Goal: Check status: Check status

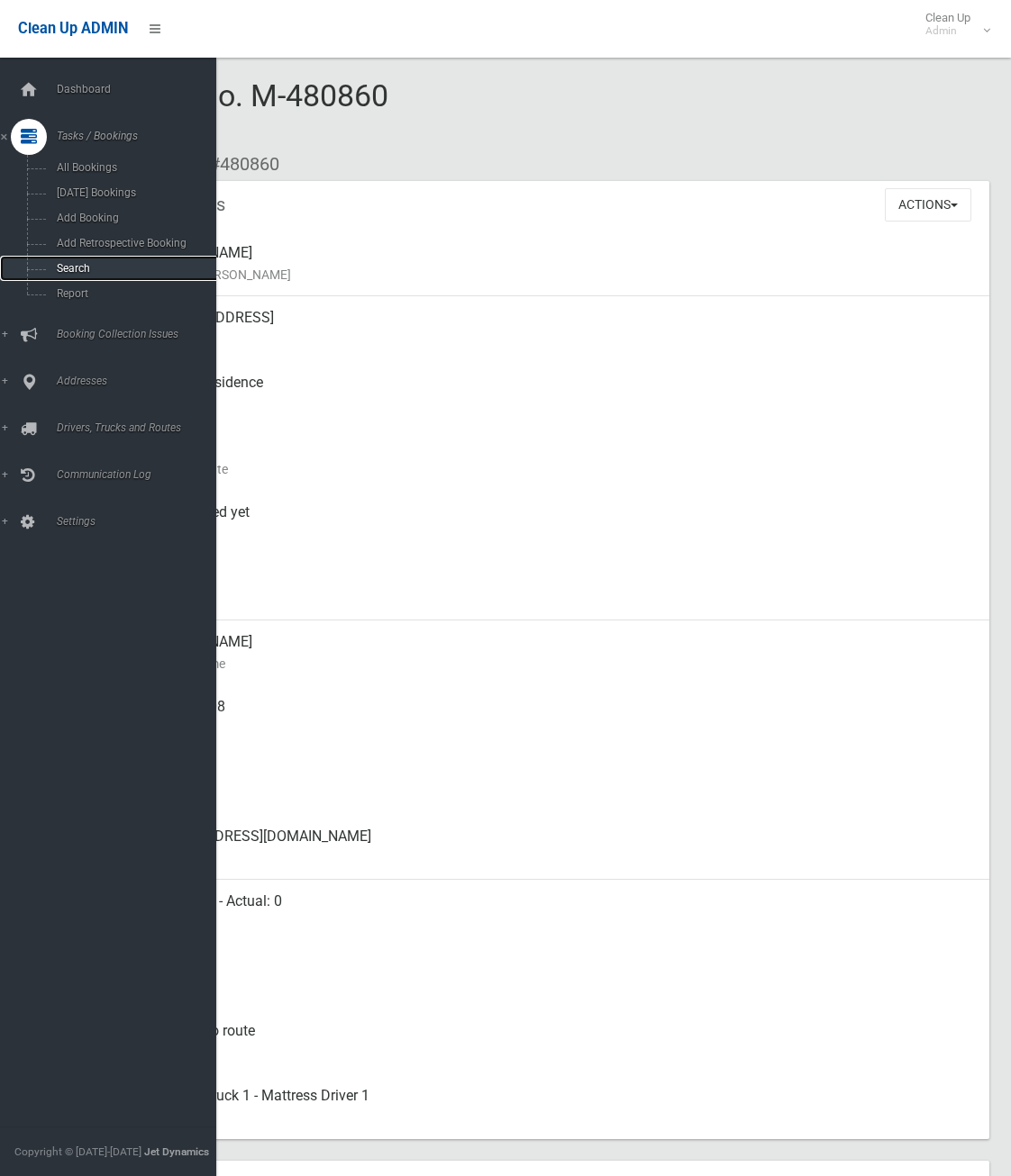
click at [76, 265] on span "Search" at bounding box center [133, 268] width 163 height 12
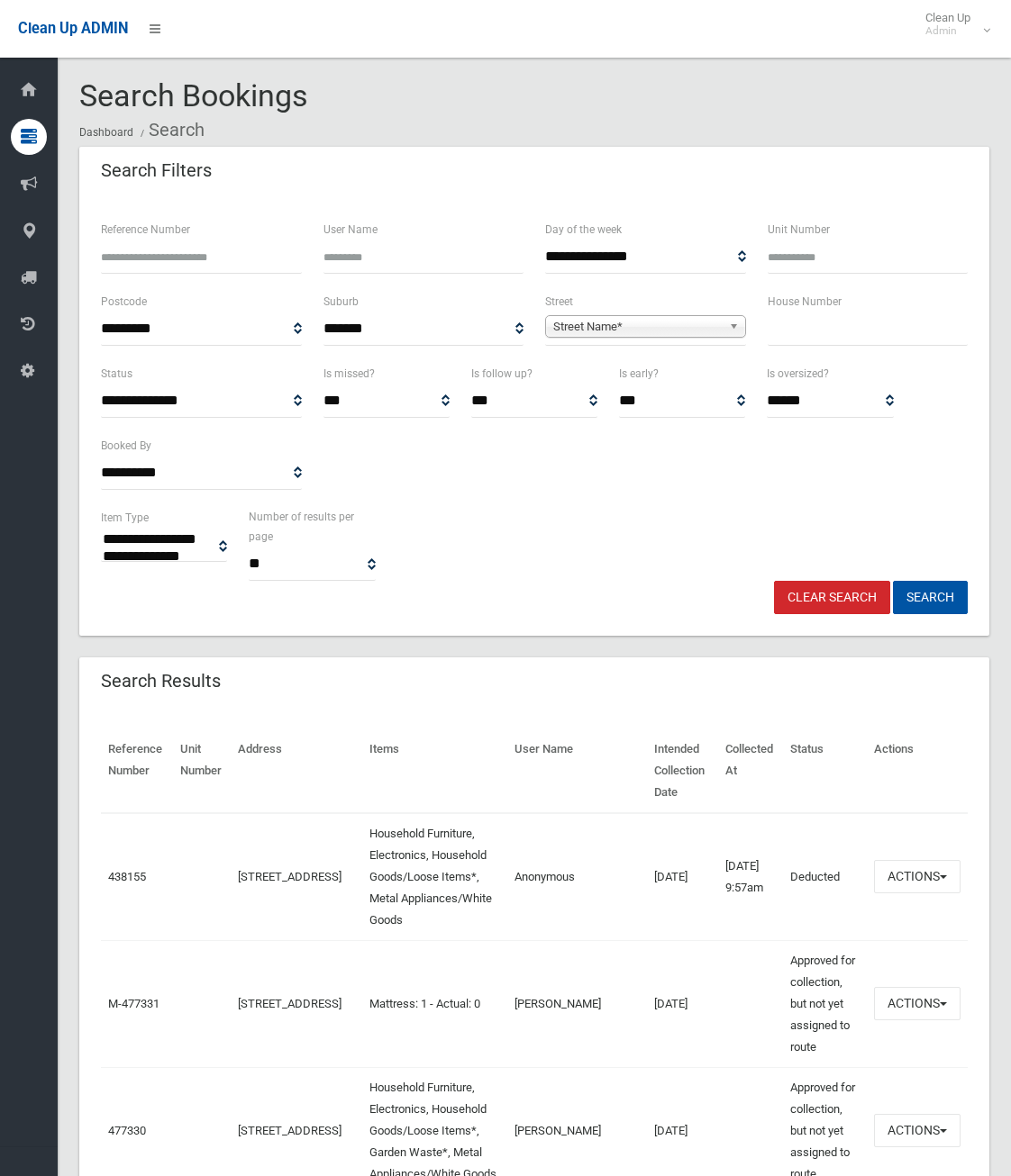
select select
click at [181, 263] on input "Reference Number" at bounding box center [200, 256] width 200 height 33
type input "******"
click at [892, 580] on button "Search" at bounding box center [929, 597] width 75 height 33
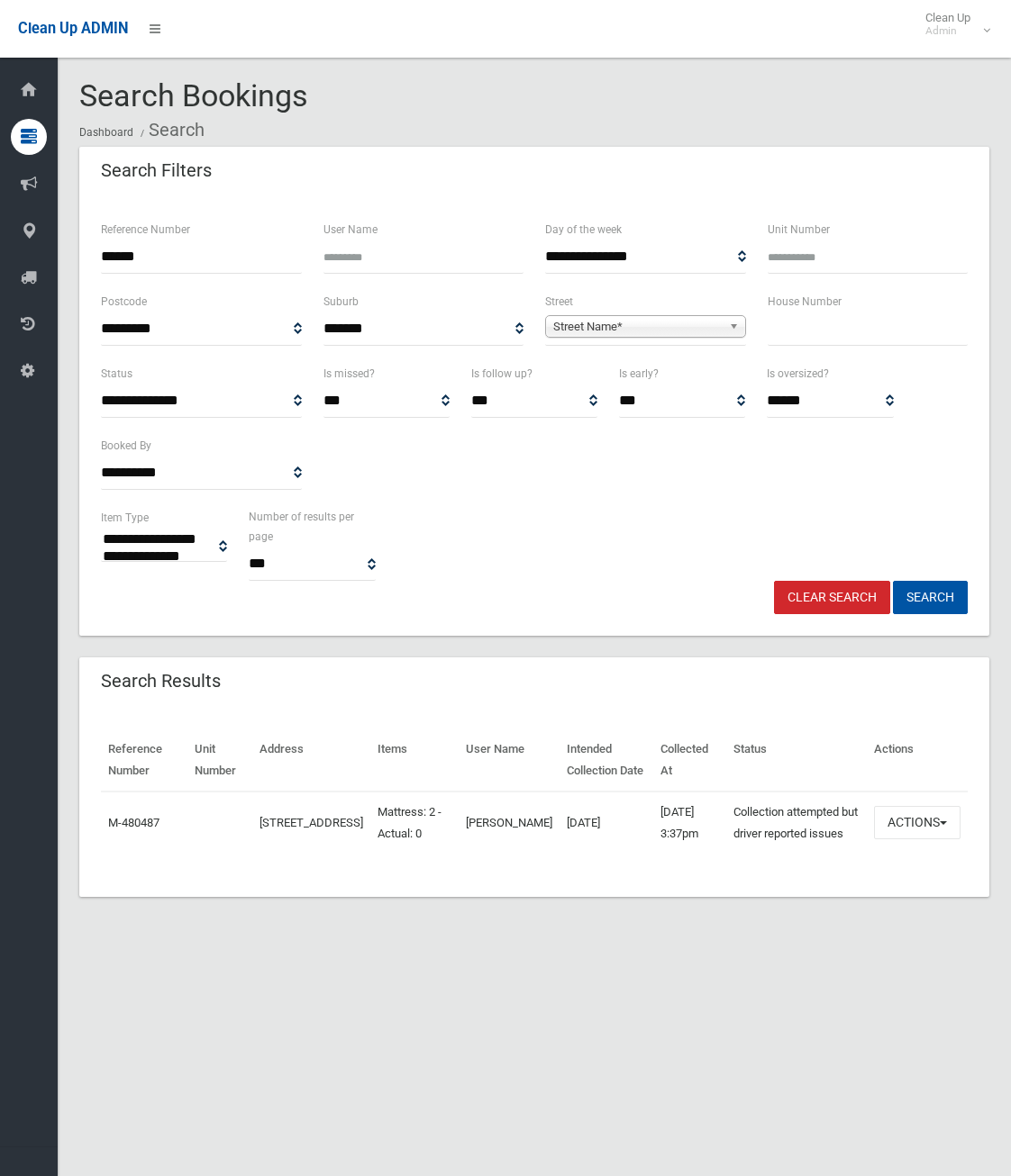
select select
click at [943, 831] on button "Actions" at bounding box center [917, 822] width 86 height 33
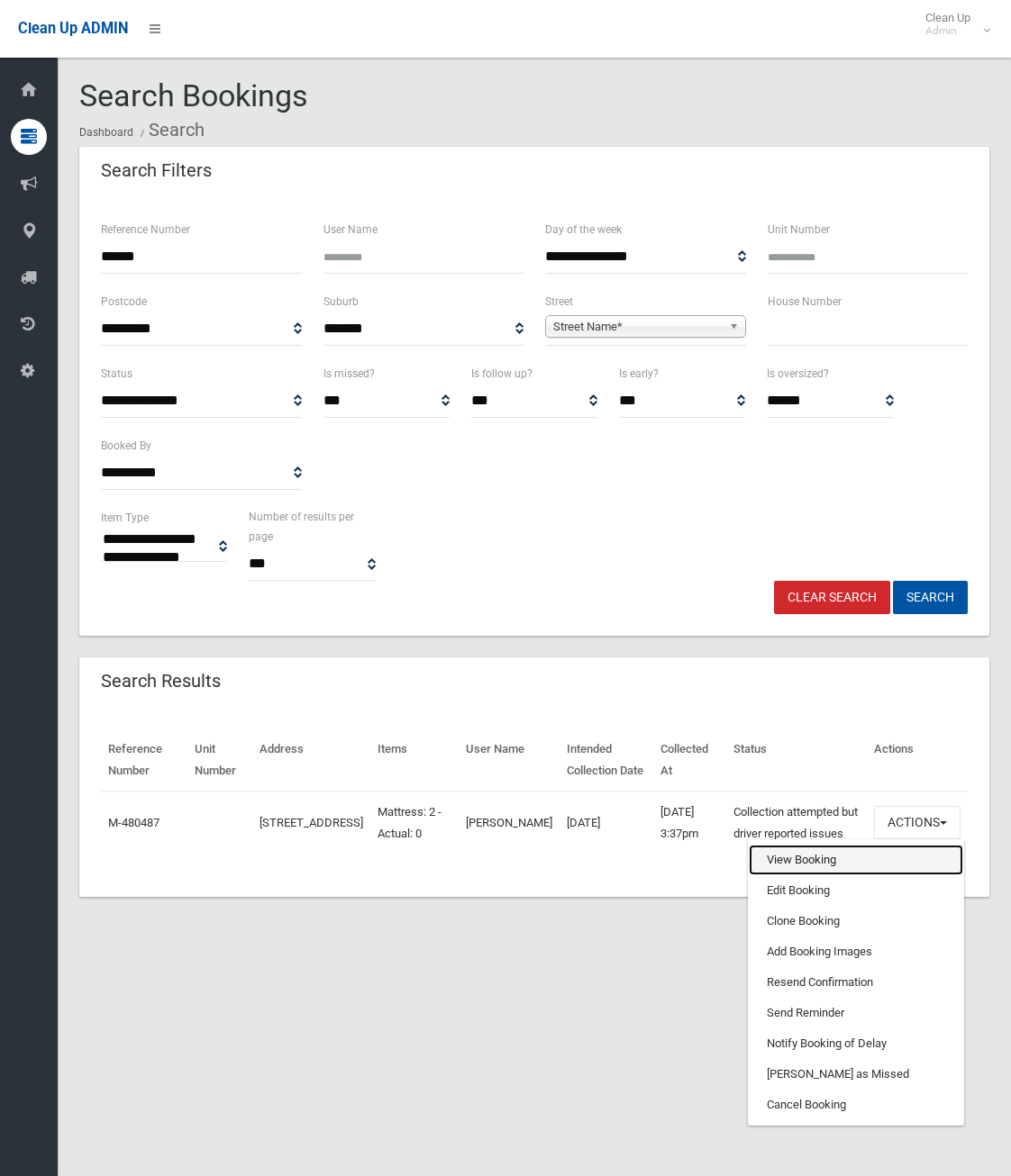
click at [822, 872] on link "View Booking" at bounding box center [856, 860] width 215 height 30
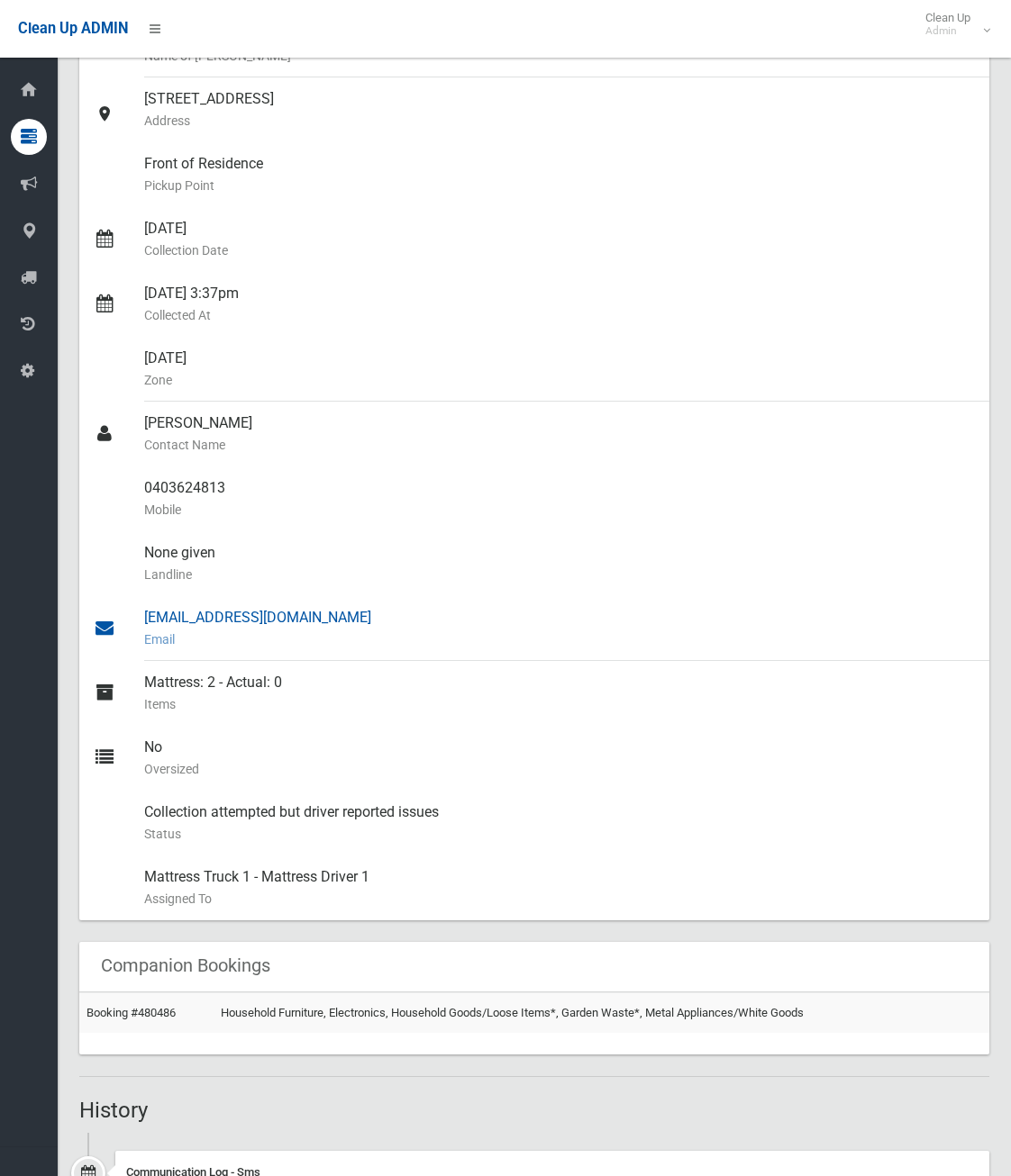
scroll to position [450, 0]
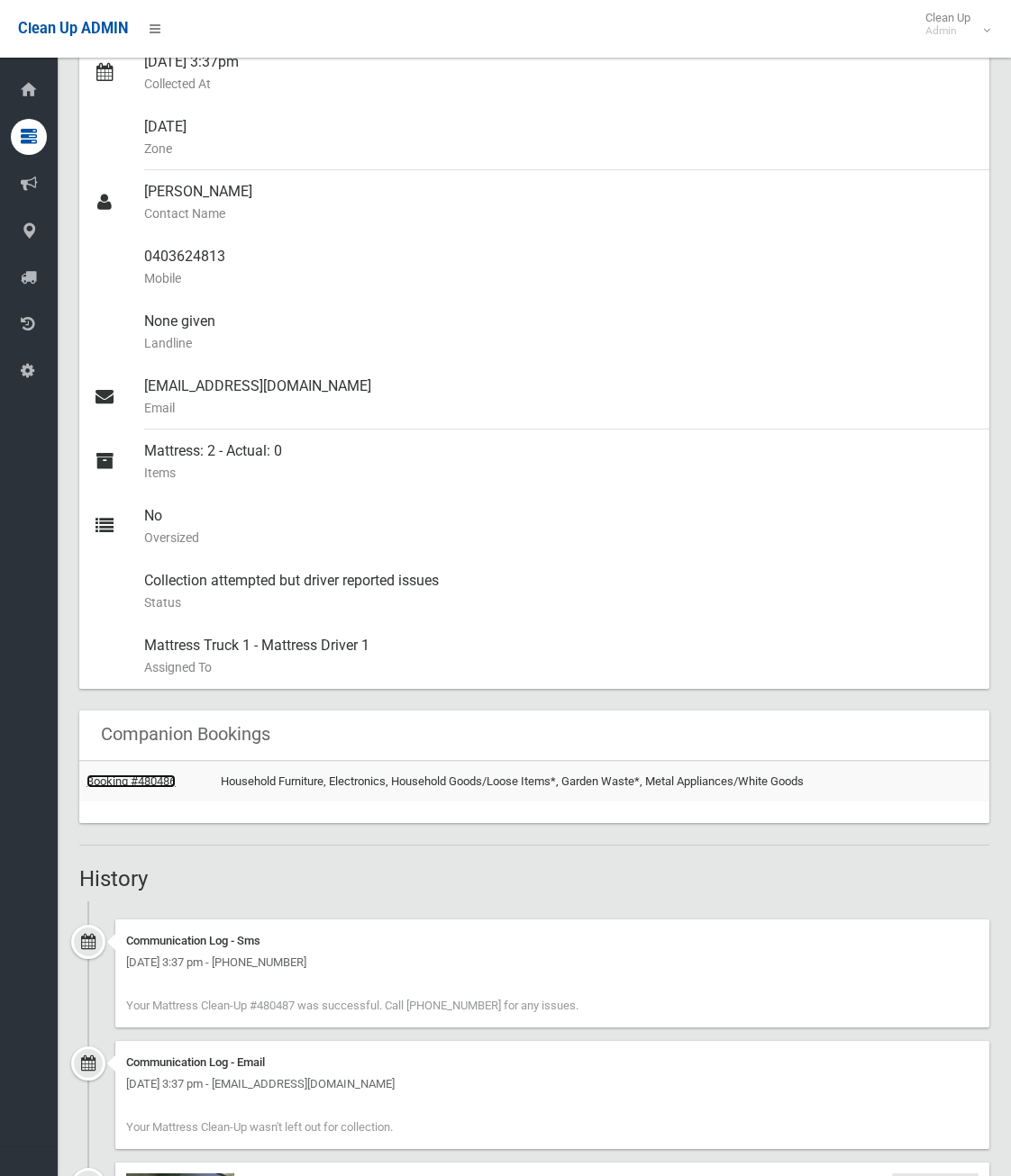
click at [159, 782] on link "Booking #480486" at bounding box center [131, 781] width 89 height 13
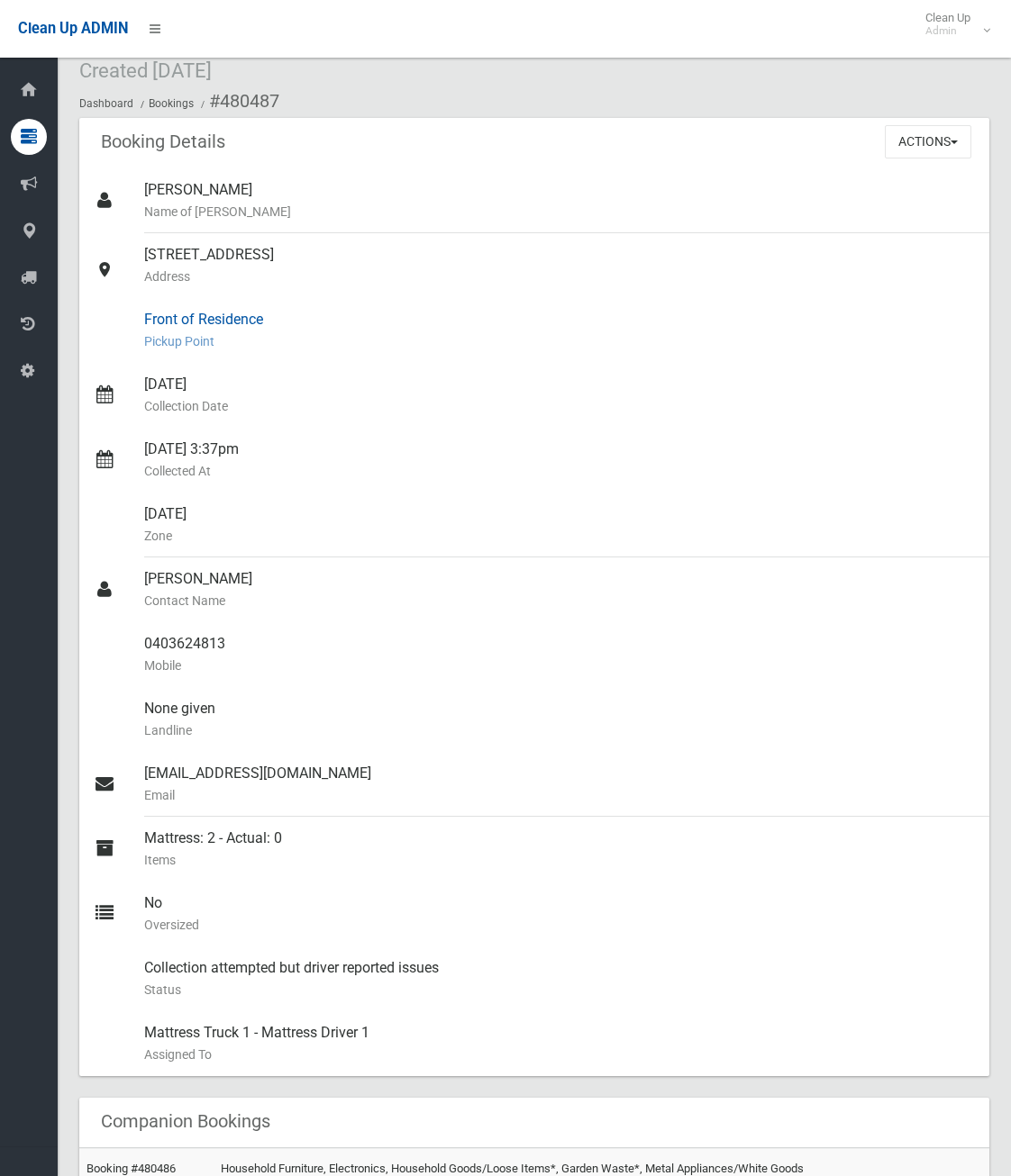
scroll to position [0, 0]
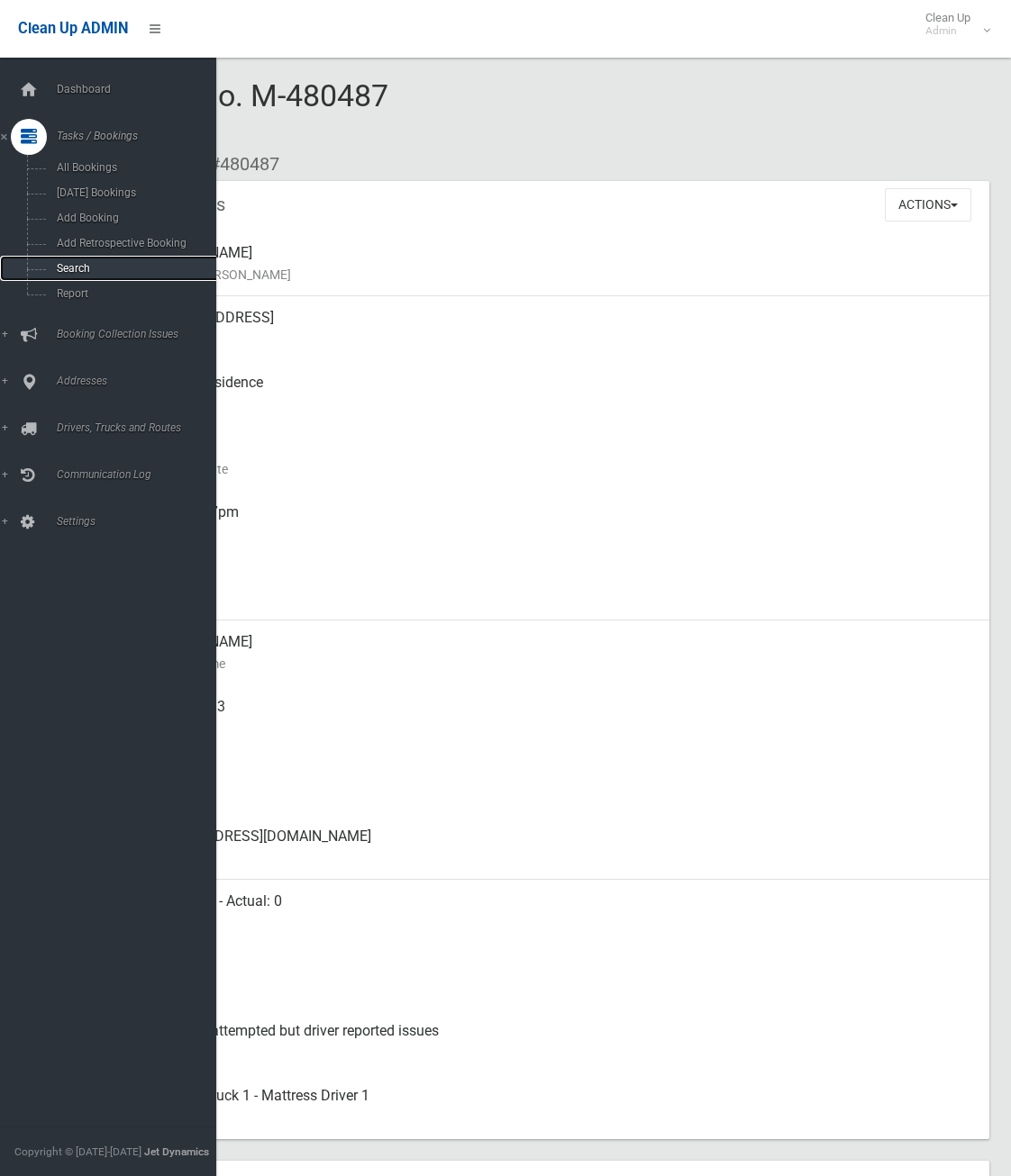
click at [84, 266] on span "Search" at bounding box center [133, 268] width 163 height 12
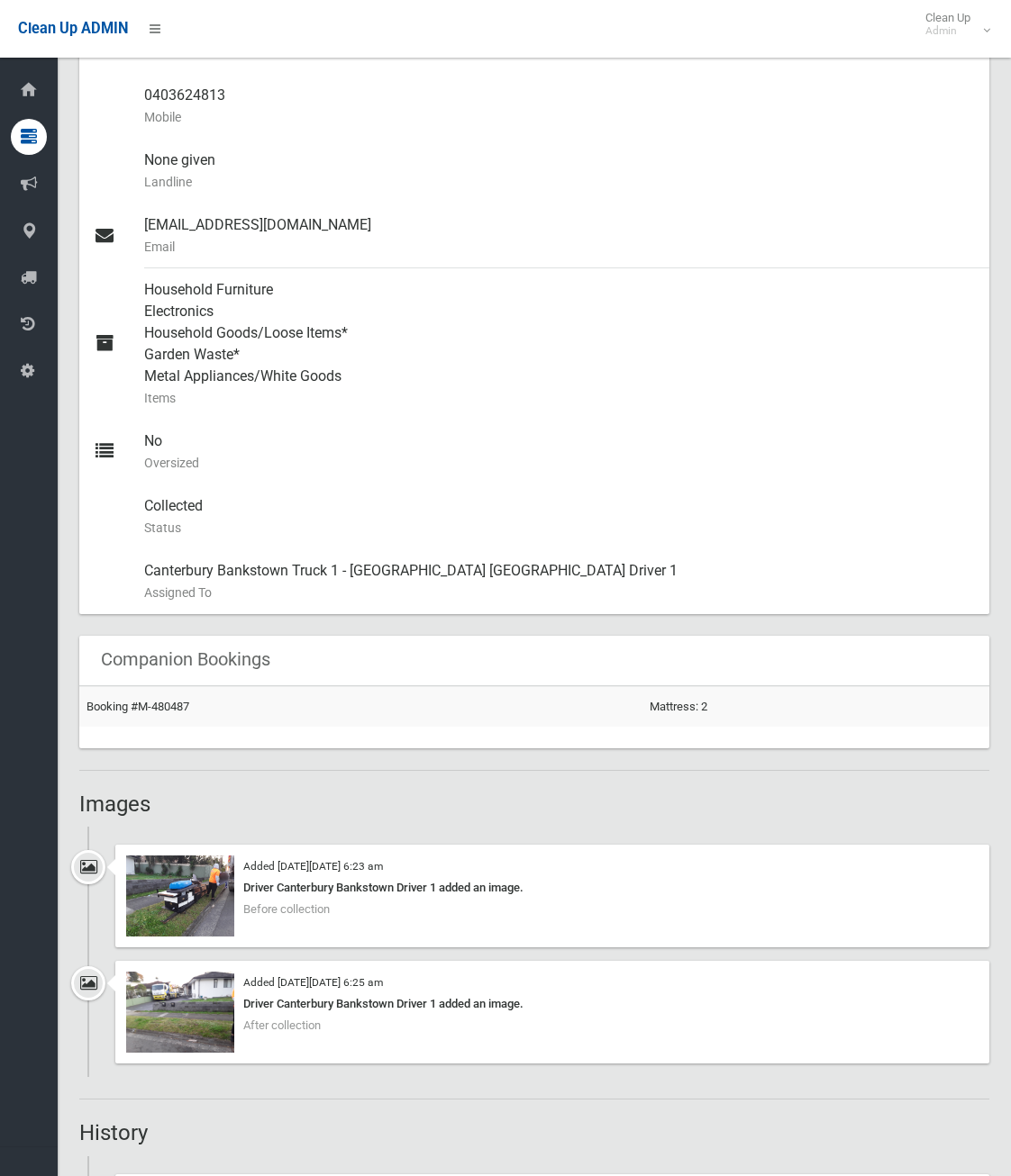
scroll to position [720, 0]
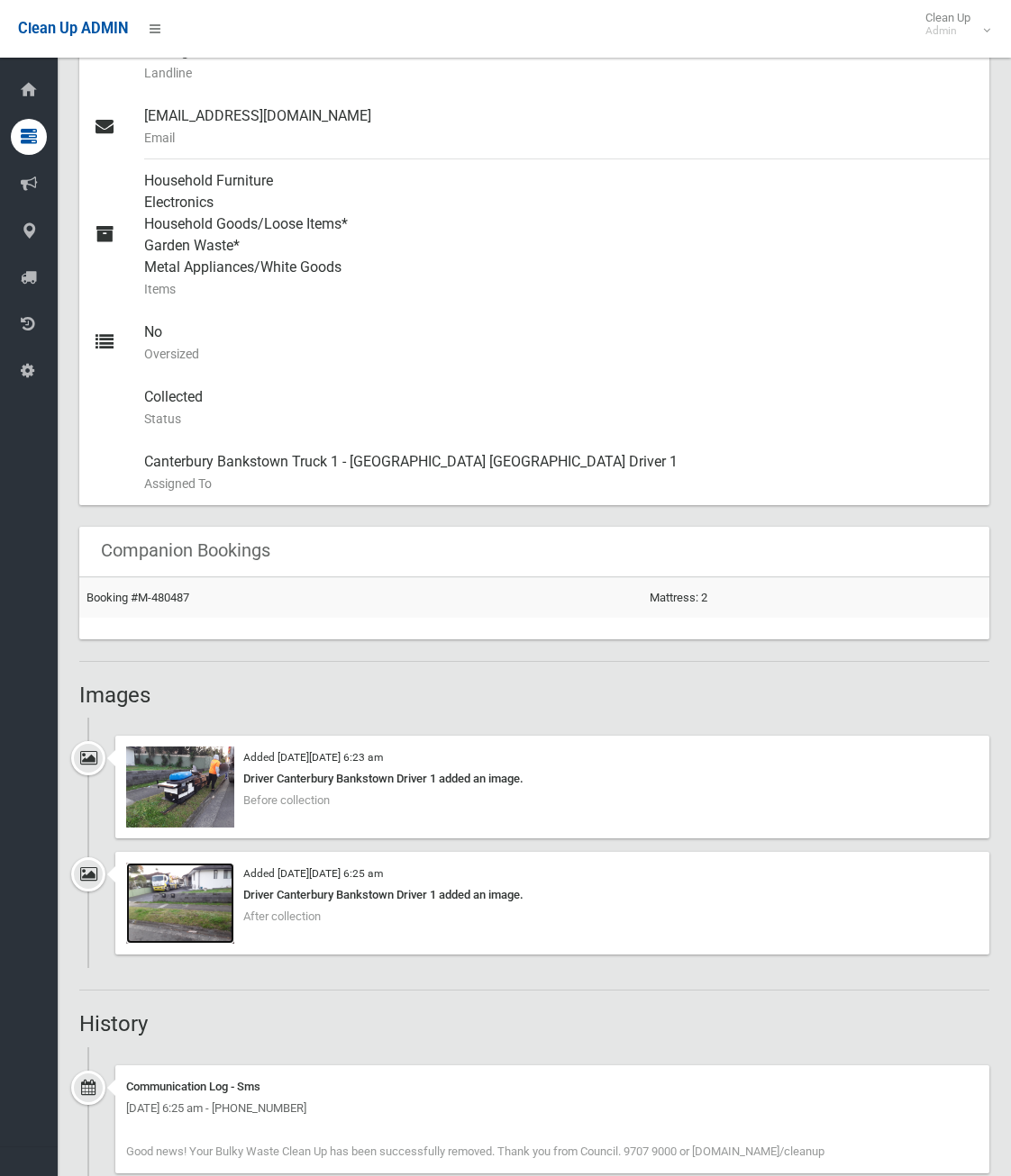
click at [193, 919] on img at bounding box center [181, 902] width 108 height 81
click at [179, 783] on img at bounding box center [181, 787] width 108 height 81
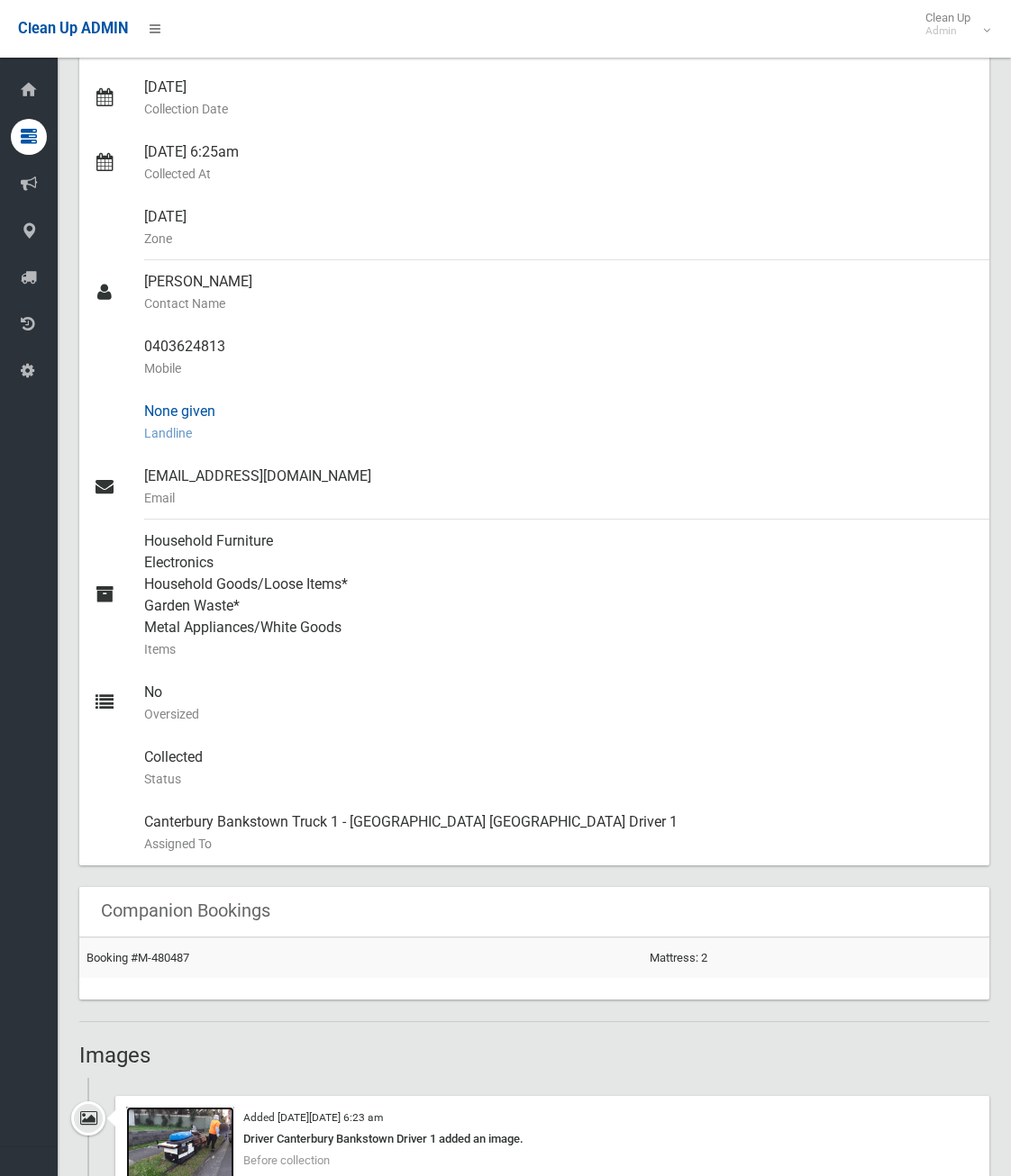
scroll to position [0, 0]
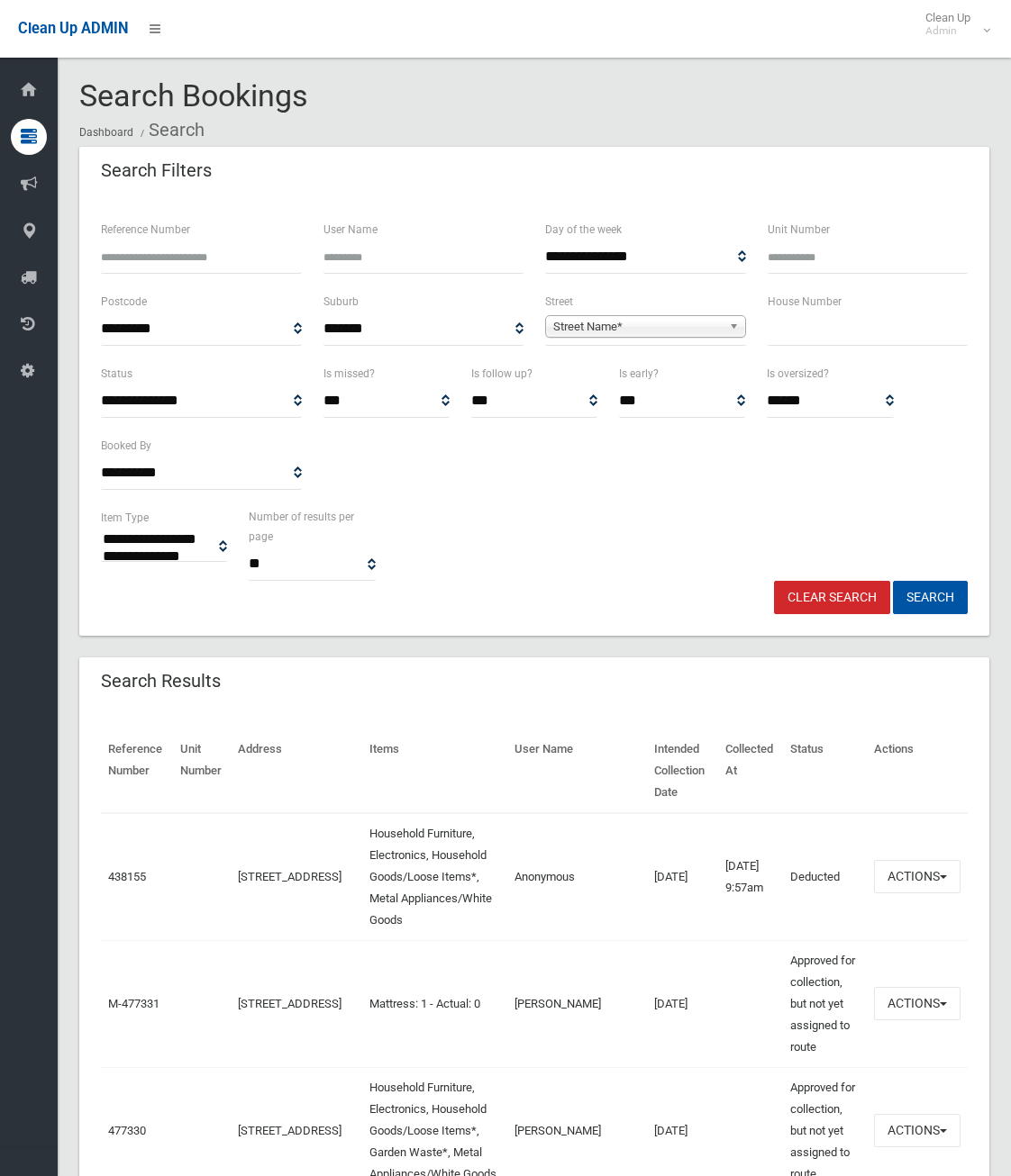
select select
click at [152, 263] on input "Reference Number" at bounding box center [200, 256] width 200 height 33
type input "******"
click at [892, 580] on button "Search" at bounding box center [929, 597] width 75 height 33
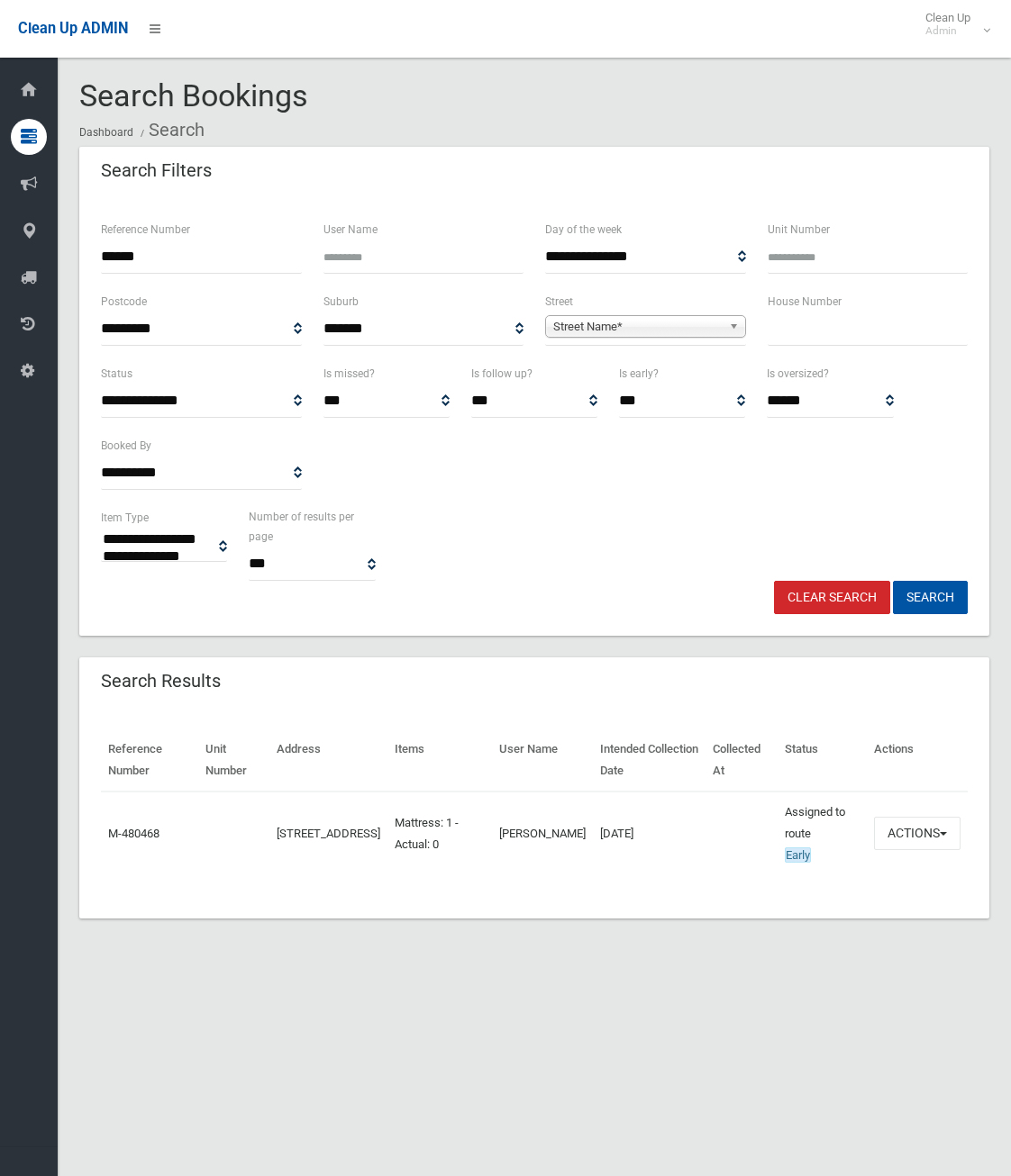
select select
click at [939, 831] on button "Actions" at bounding box center [917, 833] width 86 height 33
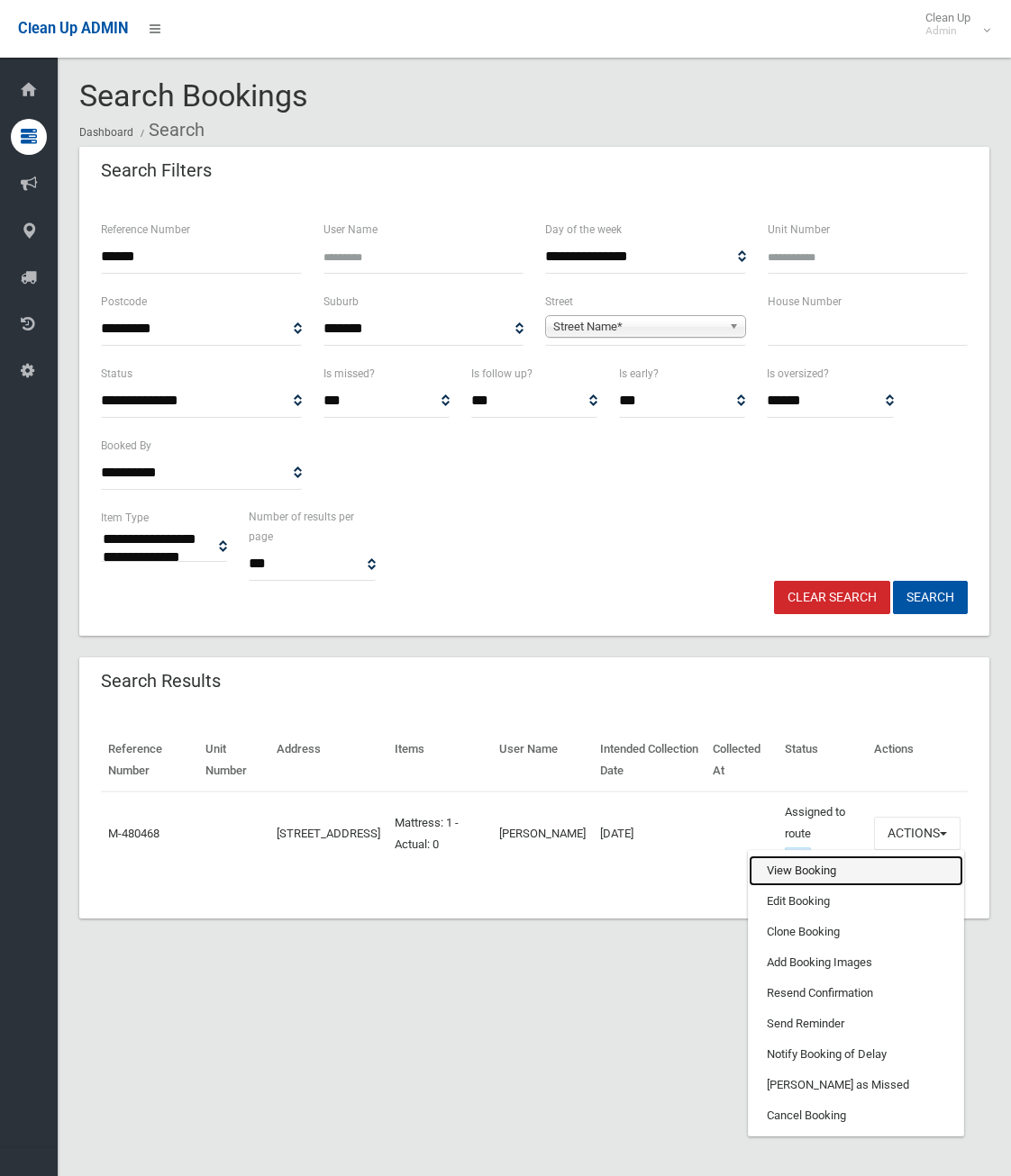
click at [794, 875] on link "View Booking" at bounding box center [856, 871] width 215 height 30
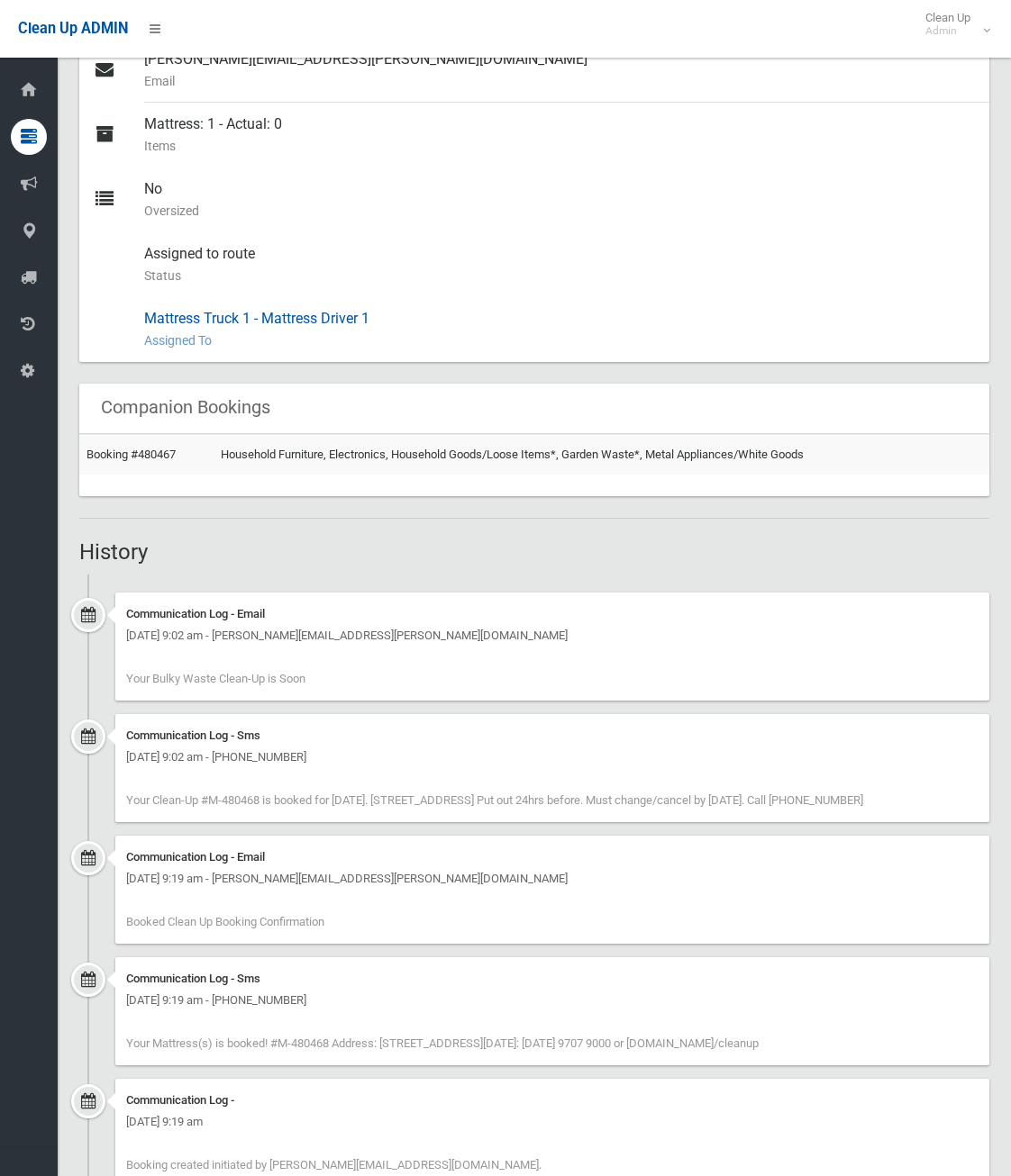
scroll to position [834, 0]
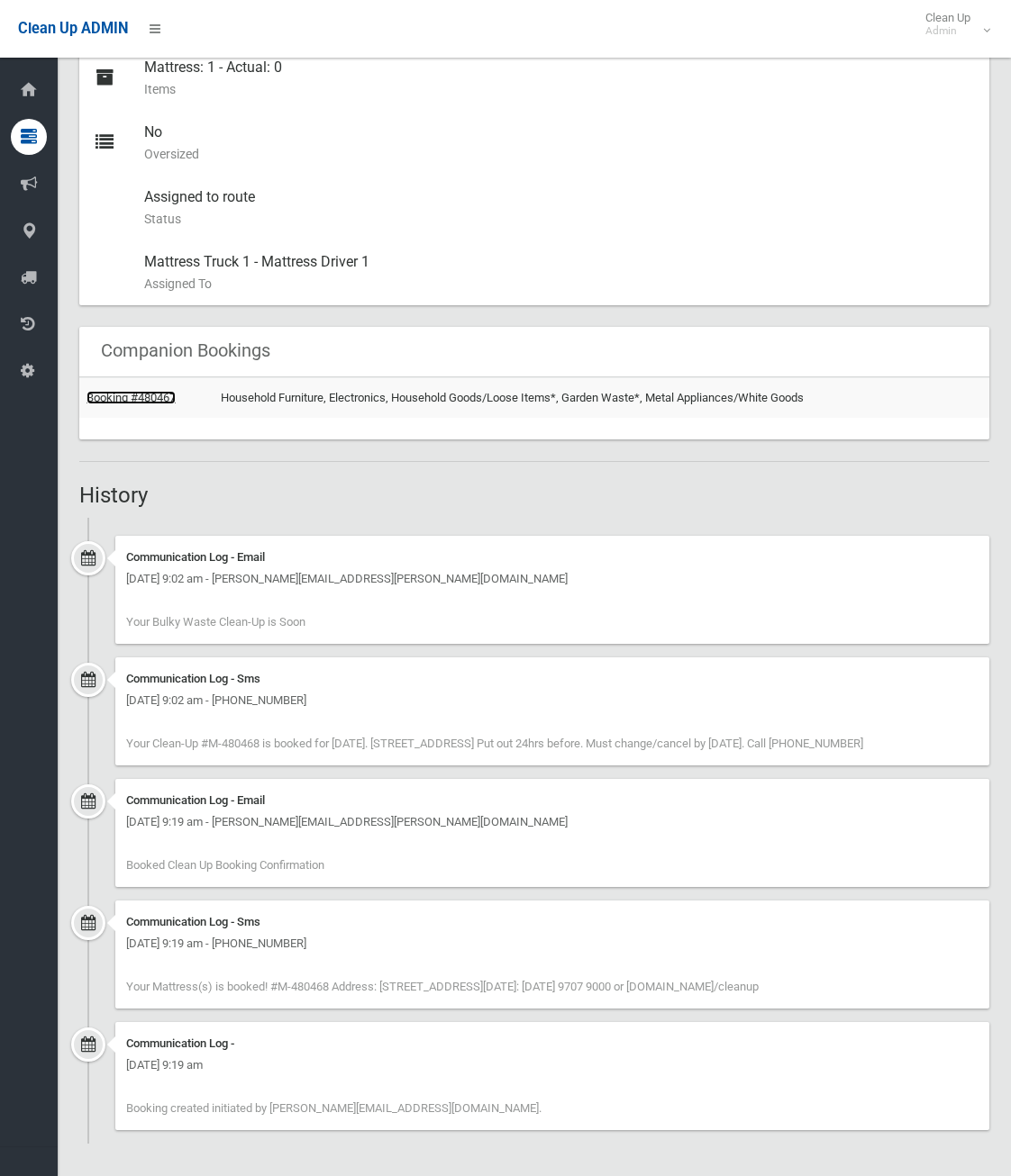
click at [163, 399] on link "Booking #480467" at bounding box center [131, 397] width 89 height 13
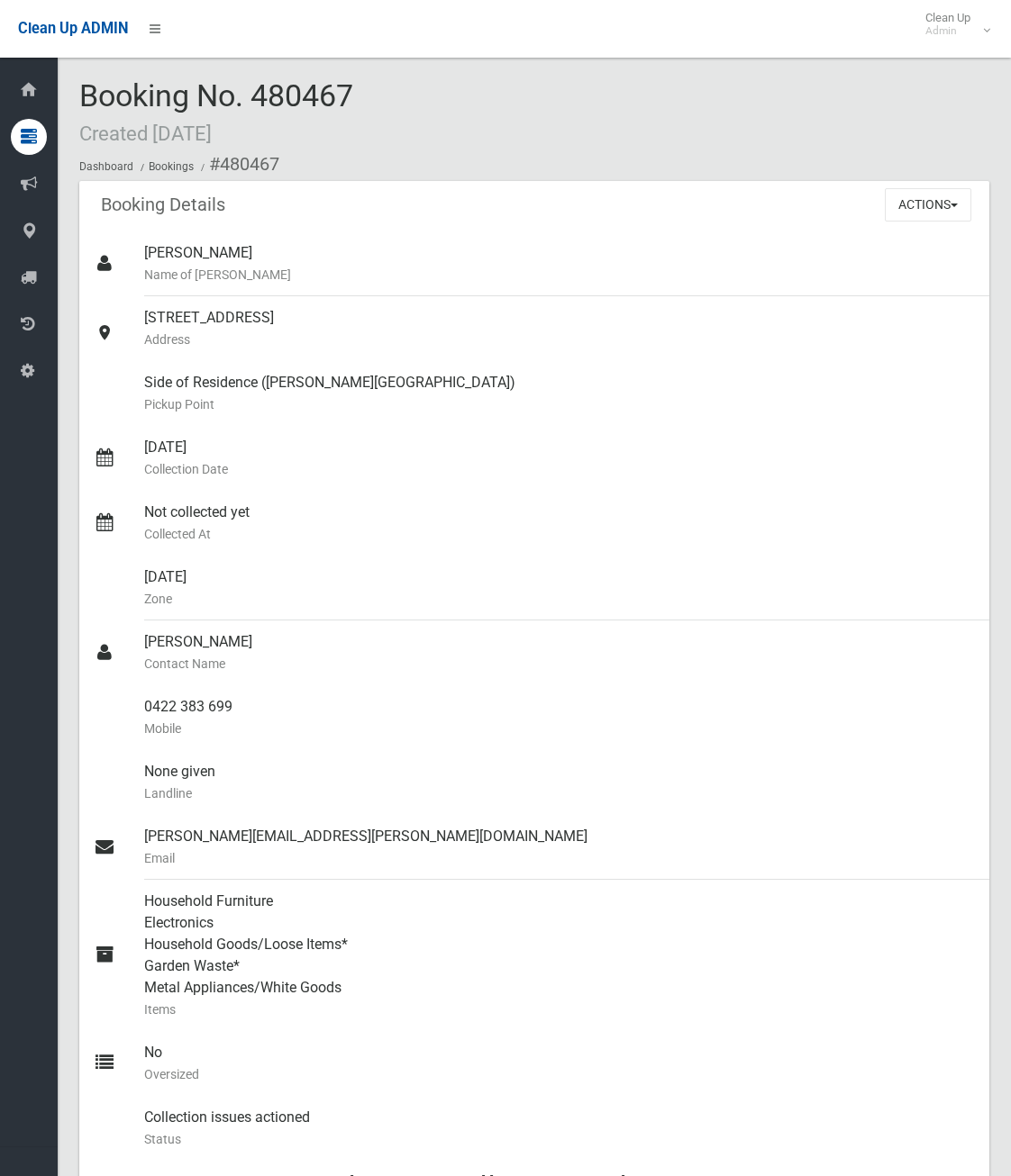
click at [623, 31] on div "Clean Up ADMIN Clean Up Admin Logout" at bounding box center [506, 28] width 1011 height 58
